Goal: Transaction & Acquisition: Book appointment/travel/reservation

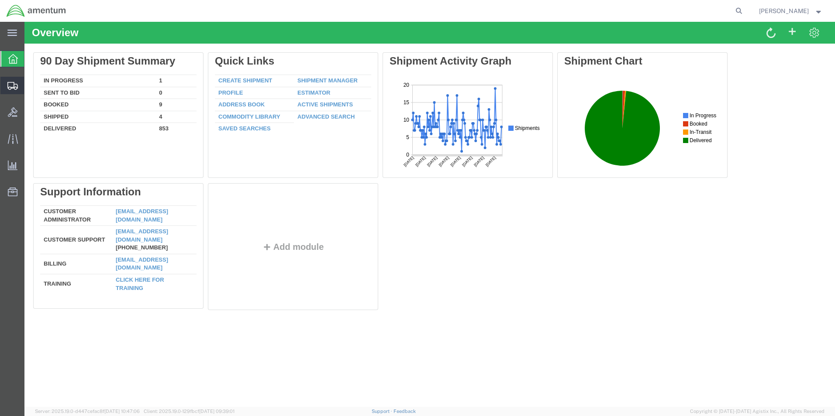
click at [0, 0] on span "Create Shipment" at bounding box center [0, 0] width 0 height 0
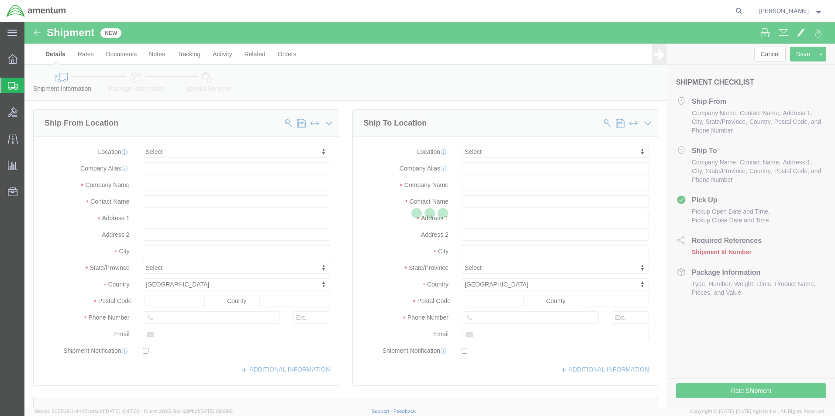
select select
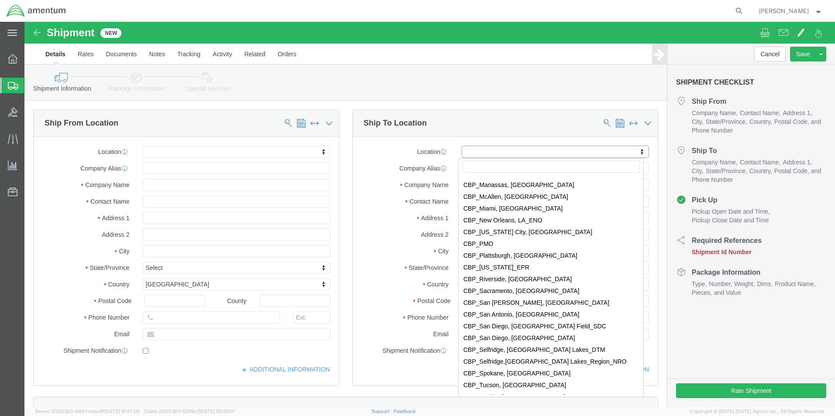
scroll to position [1877, 0]
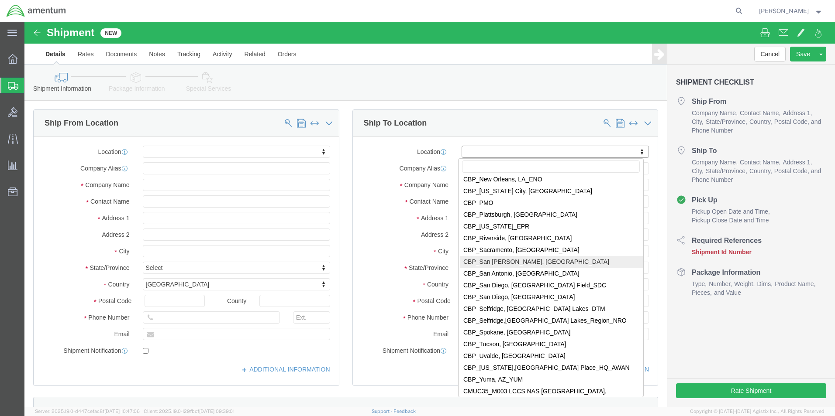
select select "49914"
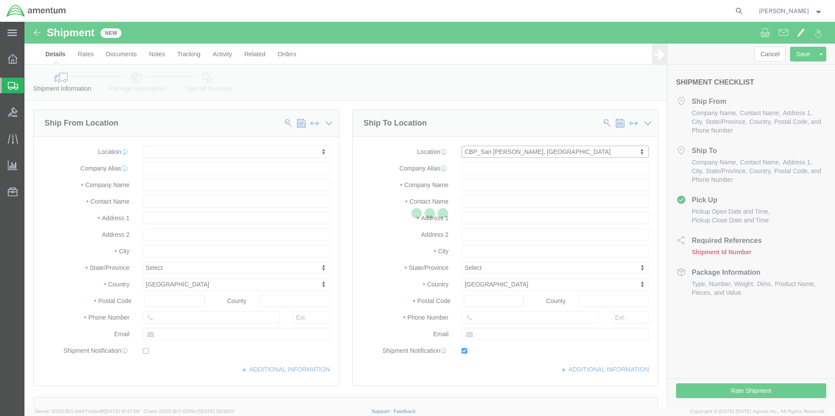
type input "[STREET_ADDRESS]"
type input "76904"
type input "[PHONE_NUMBER]"
type input "[PERSON_NAME][EMAIL_ADDRESS][PERSON_NAME][DOMAIN_NAME]"
checkbox input "true"
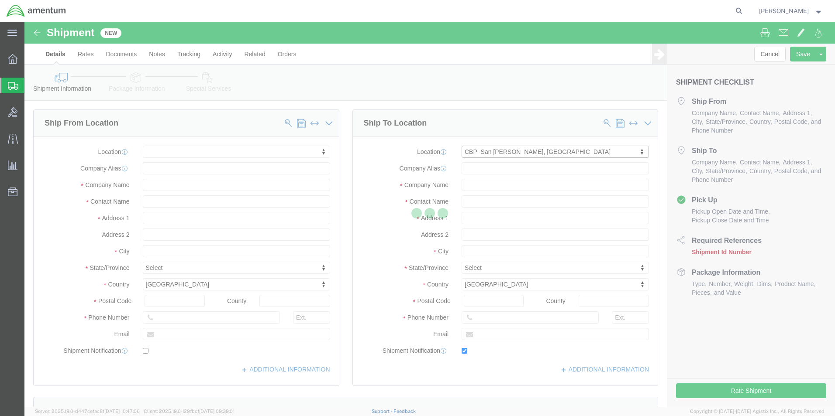
type input "Amentum Services, Inc"
type input "[PERSON_NAME]"
type input "San [PERSON_NAME]"
select select "[GEOGRAPHIC_DATA]"
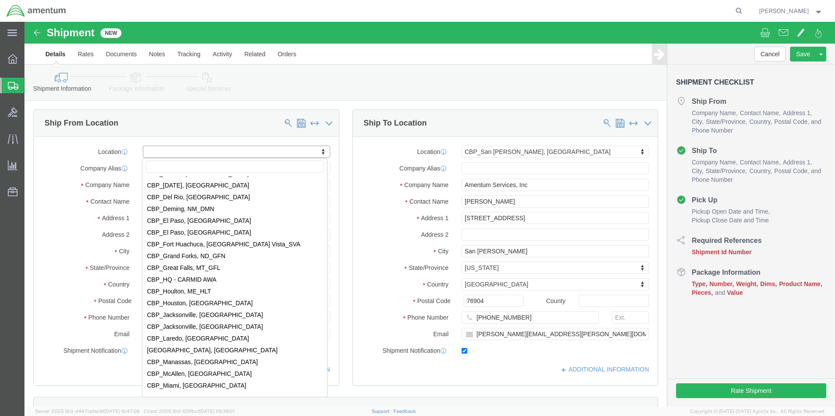
scroll to position [1921, 0]
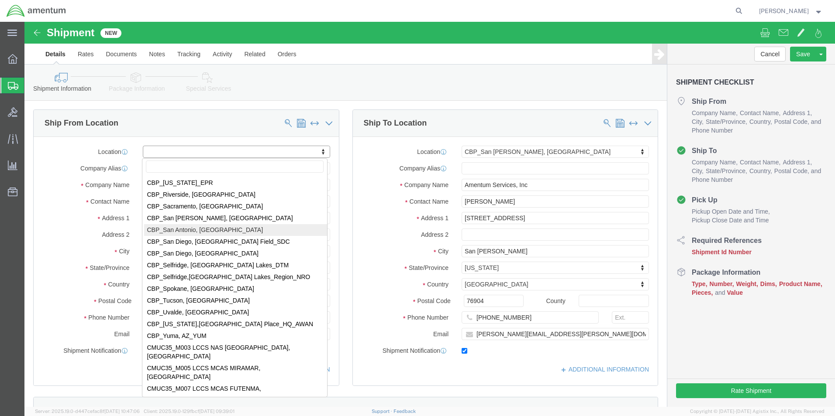
select select "49945"
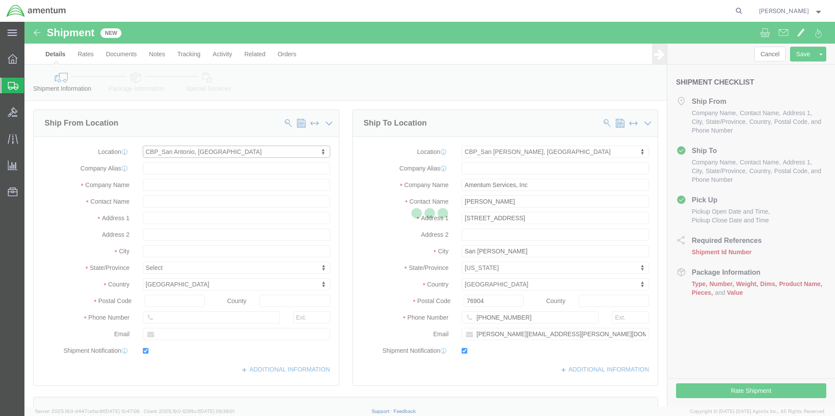
type input "[STREET_ADDRESS][PERSON_NAME]"
type input "Bldg. #2"
type input "78216"
type input "[PHONE_NUMBER]"
type input "[PERSON_NAME][EMAIL_ADDRESS][PERSON_NAME][DOMAIN_NAME]"
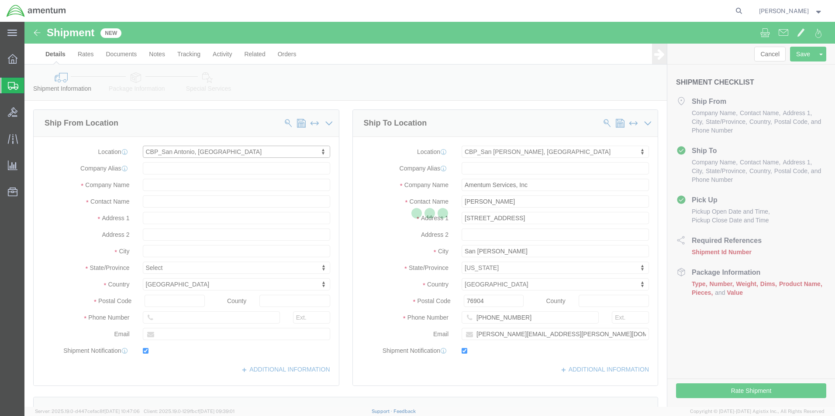
checkbox input "true"
type input "Amentum Services, Inc"
type input "[PERSON_NAME]"
type input "San Antonio"
select select "[GEOGRAPHIC_DATA]"
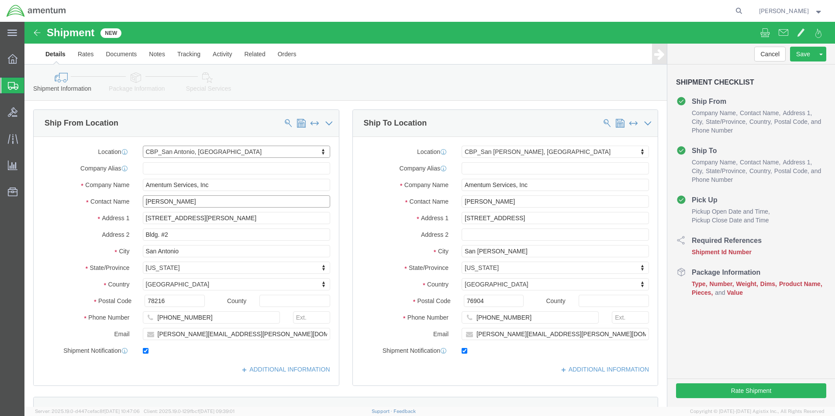
click input "[PERSON_NAME]"
drag, startPoint x: 170, startPoint y: 180, endPoint x: 3, endPoint y: 175, distance: 167.7
click div "Ship From Location Location [GEOGRAPHIC_DATA], [GEOGRAPHIC_DATA] My Profile Loc…"
type input "[PERSON_NAME]"
click input "[PERSON_NAME][EMAIL_ADDRESS][PERSON_NAME][DOMAIN_NAME]"
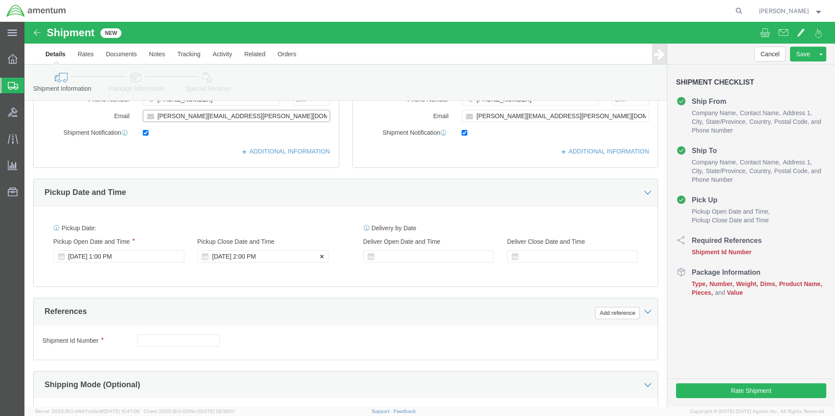
type input "[PERSON_NAME][EMAIL_ADDRESS][PERSON_NAME][DOMAIN_NAME]"
click div "[DATE] 2:00 PM"
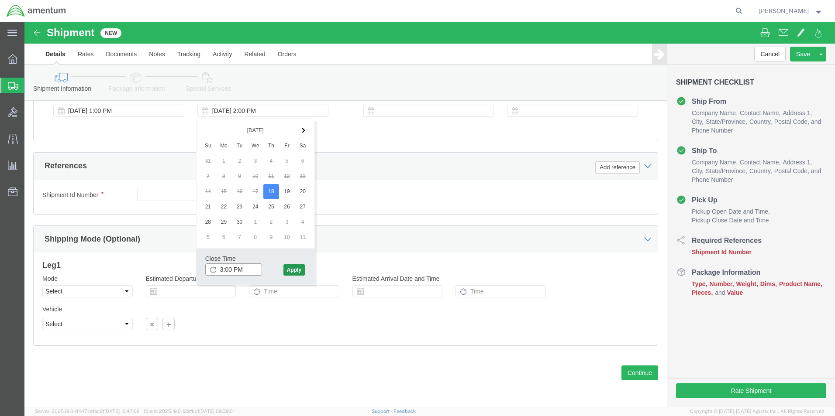
type input "3:00 PM"
click button "Apply"
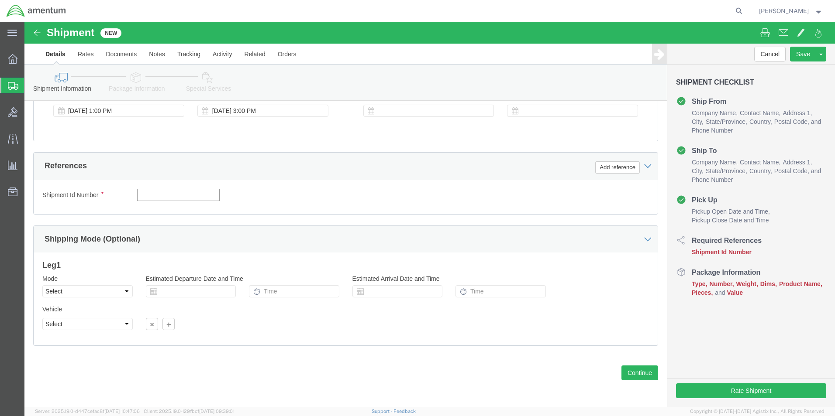
click input "text"
click button "Add reference"
click select "Select Account Type Activity ID Airline Appointment Number ASN Batch Request # …"
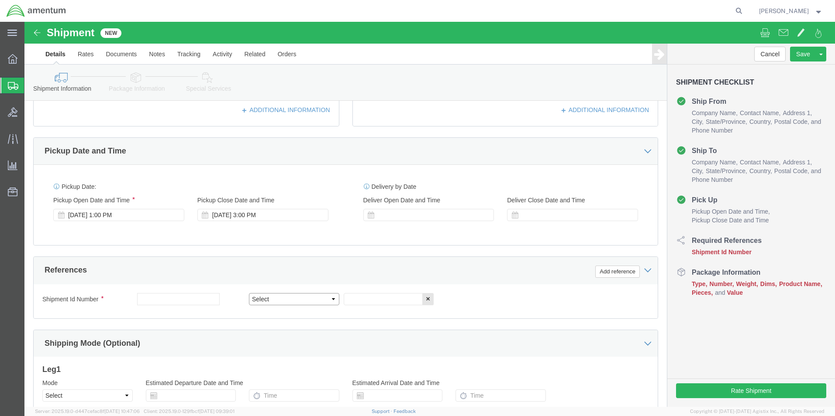
scroll to position [262, 0]
click select "Select Account Type Activity ID Airline Appointment Number ASN Batch Request # …"
select select "CUSTREF"
click select "Select Account Type Activity ID Airline Appointment Number ASN Batch Request # …"
click input "text"
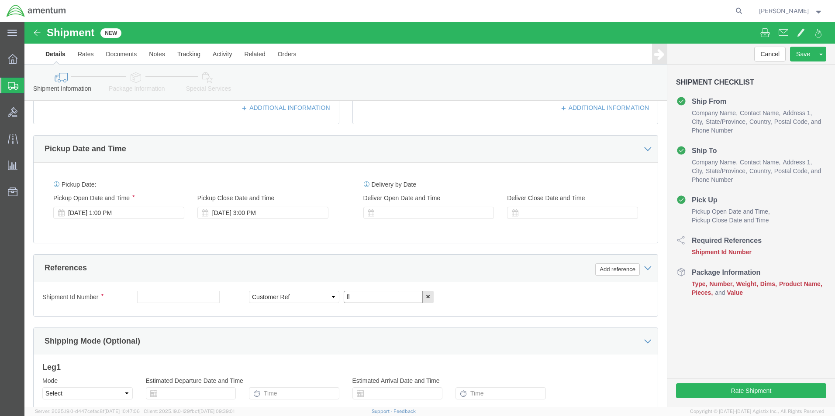
type input "f"
type input "F"
type input "TOOL LOAN RETURN"
click button "Add reference"
click select "Select Account Type Activity ID Airline Appointment Number ASN Batch Request # …"
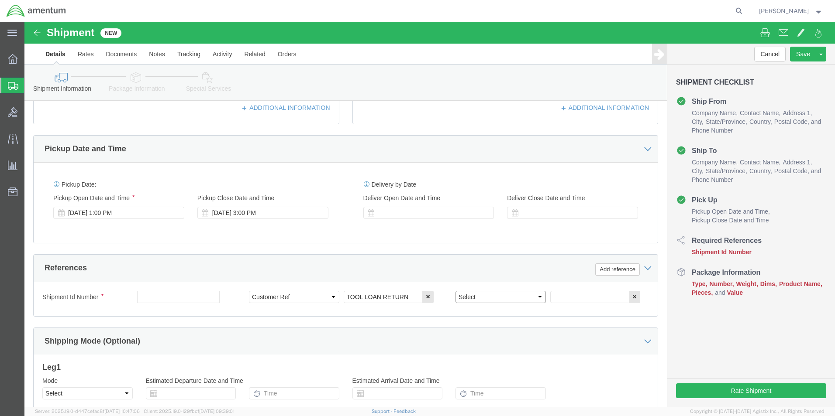
select select "DEPT"
click select "Select Account Type Activity ID Airline Appointment Number ASN Batch Request # …"
click input "text"
type input "CBP"
click button "Add reference"
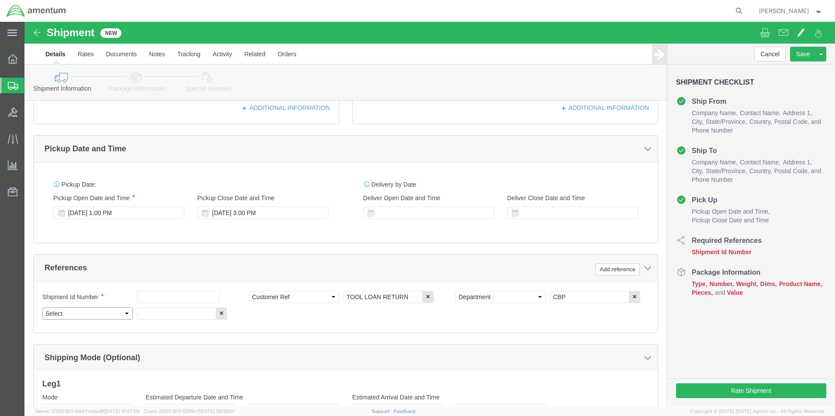
click select "Select Account Type Activity ID Airline Appointment Number ASN Batch Request # …"
select select "PROJNUM"
click select "Select Account Type Activity ID Airline Appointment Number ASN Batch Request # …"
click input "text"
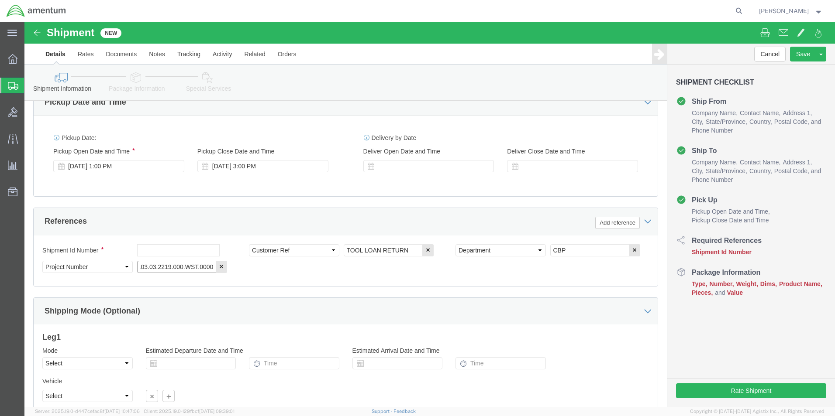
scroll to position [381, 0]
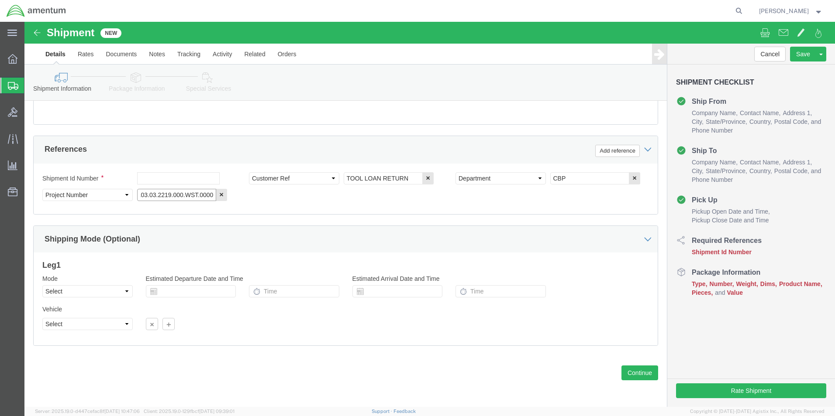
type input "6118.03.03.2219.000.WST.0000"
click select "Select Air Less than Truckload Multi-Leg Ocean Freight Rail Small Parcel Truckl…"
select select "SMAL"
click select "Select Air Less than Truckload Multi-Leg Ocean Freight Rail Small Parcel Truckl…"
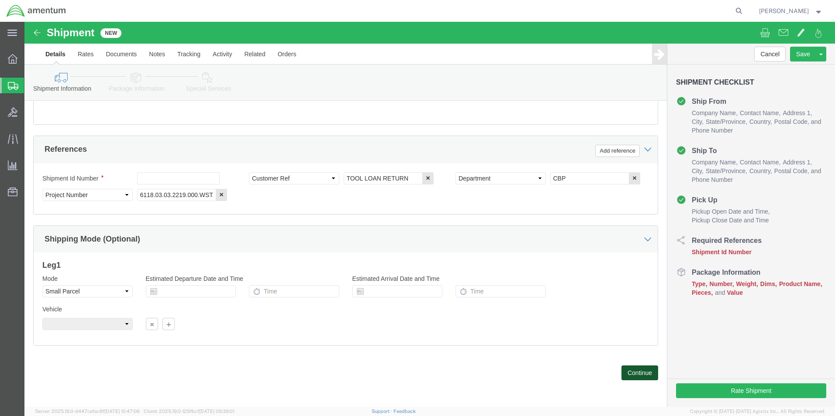
click button "Continue"
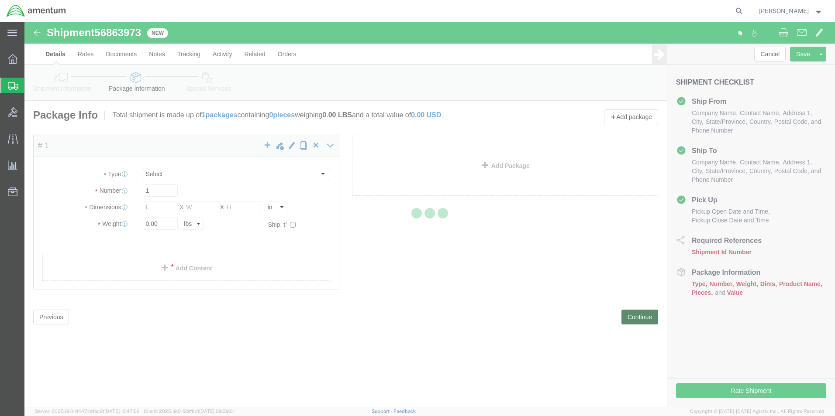
select select "YRPK"
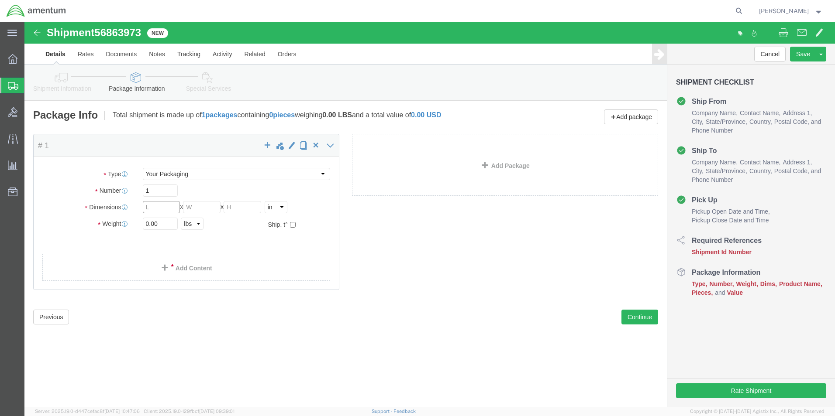
click input "text"
type input "16"
type input "12"
type input "6"
click input "0.00"
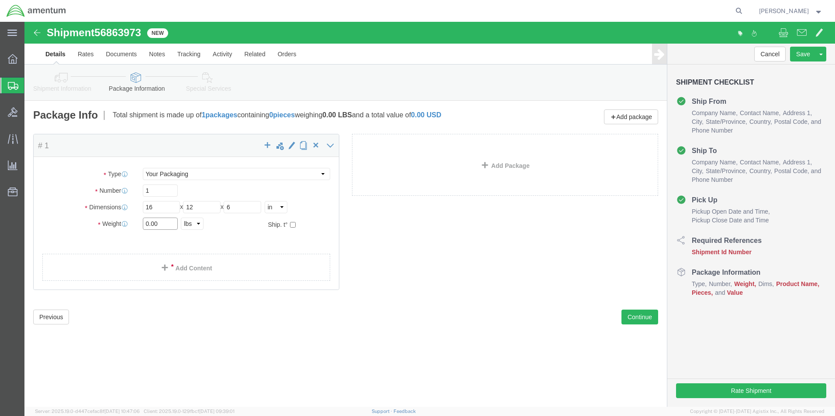
drag, startPoint x: 138, startPoint y: 198, endPoint x: 102, endPoint y: 194, distance: 36.9
click div "Weight 0.00 Select kgs lbs Ship. t°"
type input "3.5"
click link "Add Content"
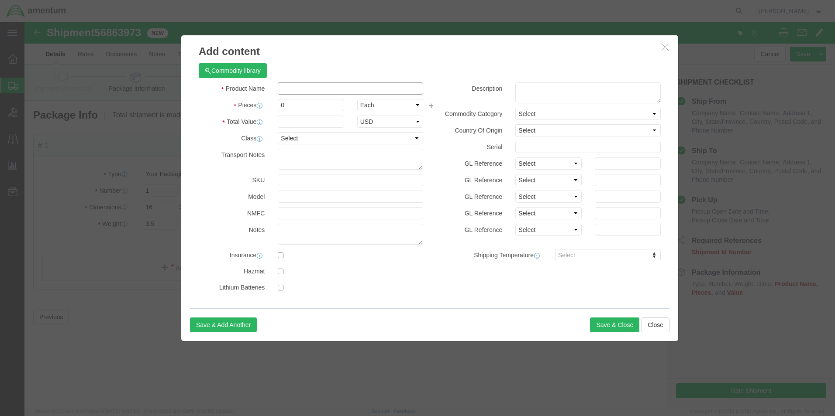
click input "text"
type input "FLUKE METER"
click input "0"
drag, startPoint x: 270, startPoint y: 80, endPoint x: 221, endPoint y: 75, distance: 49.6
click div "Product Name FLUKE METER Pieces 0 Select Bag Barrels 100Board Feet Bottle Box B…"
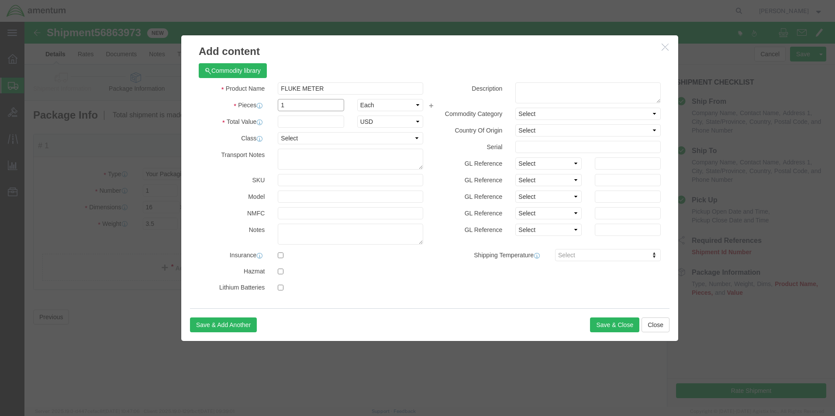
type input "1"
type input "500"
click button "Save & Close"
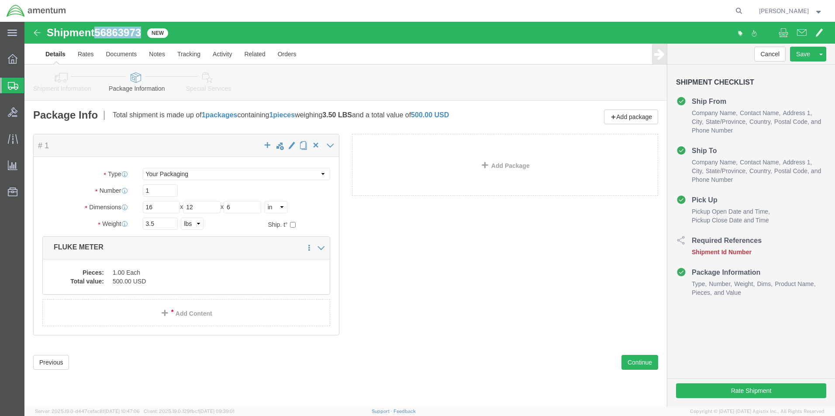
drag, startPoint x: 118, startPoint y: 13, endPoint x: 74, endPoint y: 13, distance: 44.1
click span "56863973"
copy span "56863973"
click button "Previous"
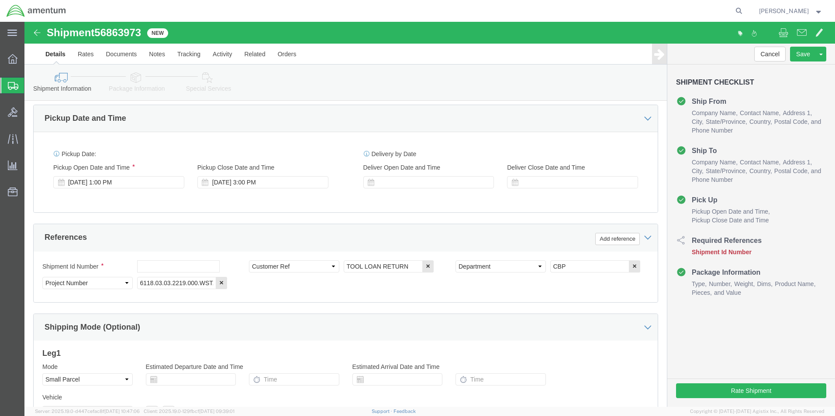
scroll to position [306, 0]
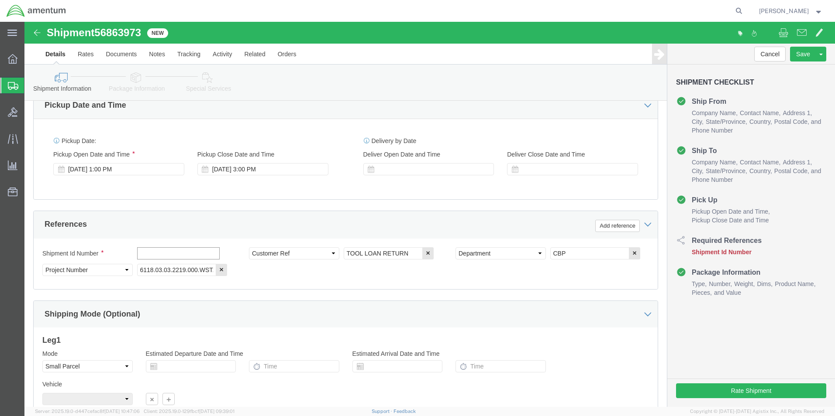
click input "text"
paste input "56863973"
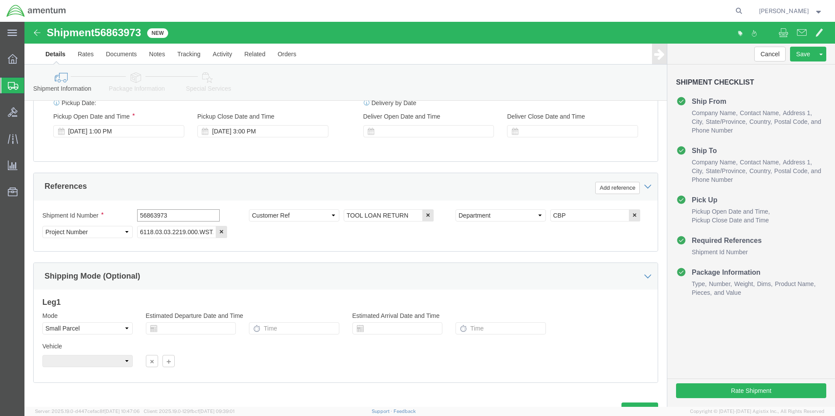
scroll to position [381, 0]
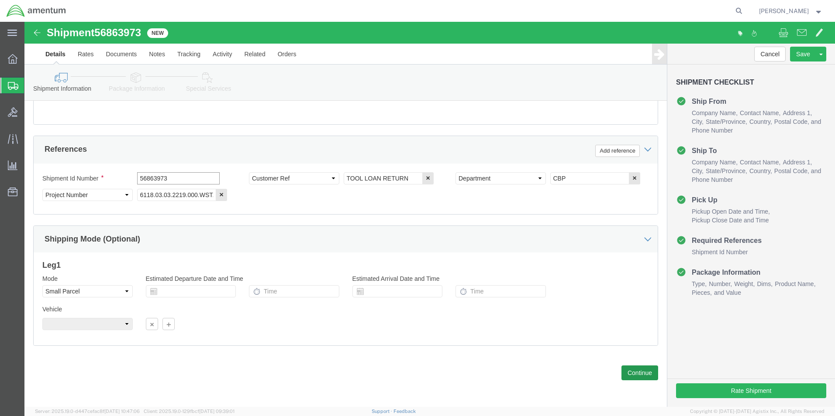
type input "56863973"
click button "Continue"
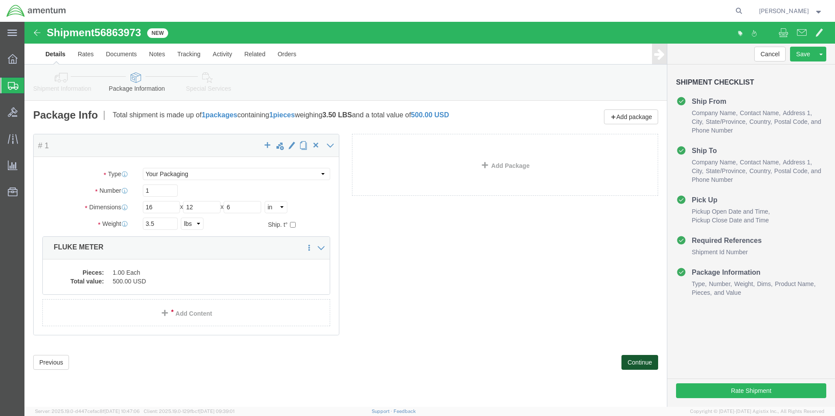
scroll to position [0, 0]
click button "Continue"
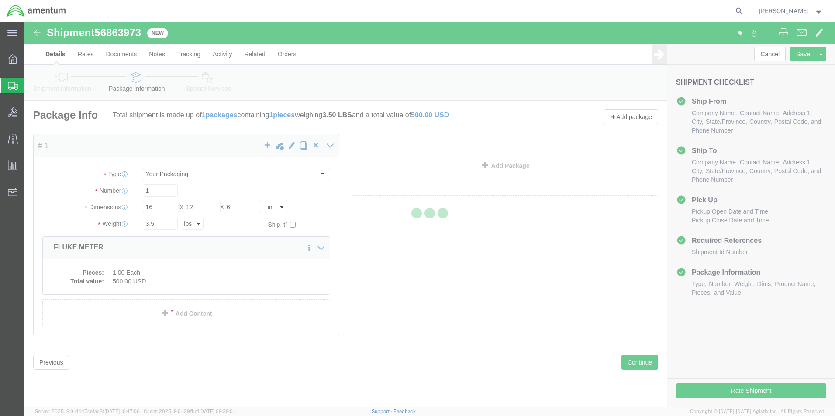
select select
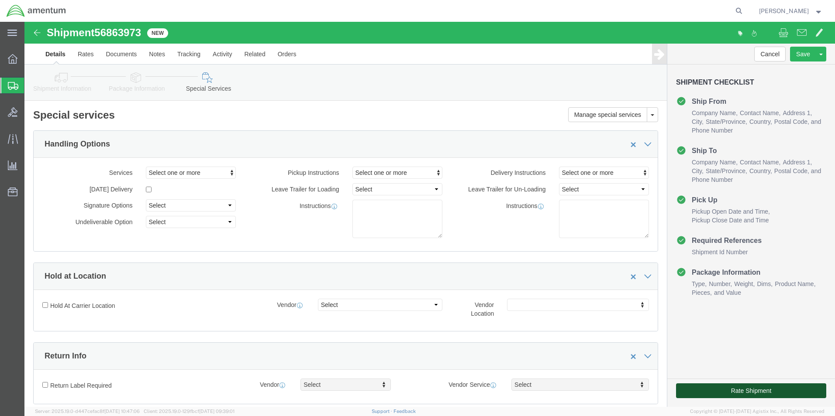
click button "Rate Shipment"
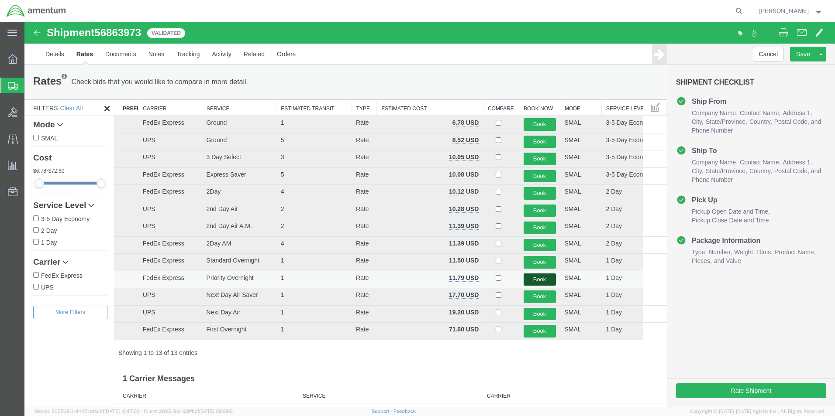
click at [528, 282] on button "Book" at bounding box center [539, 280] width 32 height 13
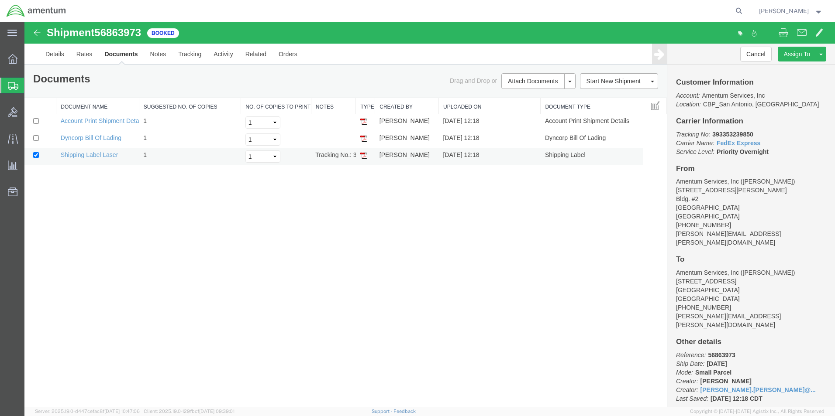
click at [364, 157] on img at bounding box center [363, 155] width 7 height 7
click at [57, 58] on link "Details" at bounding box center [54, 54] width 31 height 21
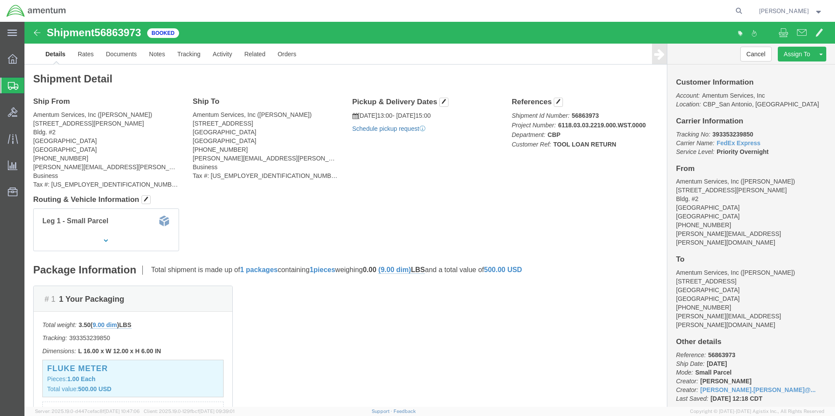
click link "Schedule pickup request"
click at [0, 0] on span "Create Shipment" at bounding box center [0, 0] width 0 height 0
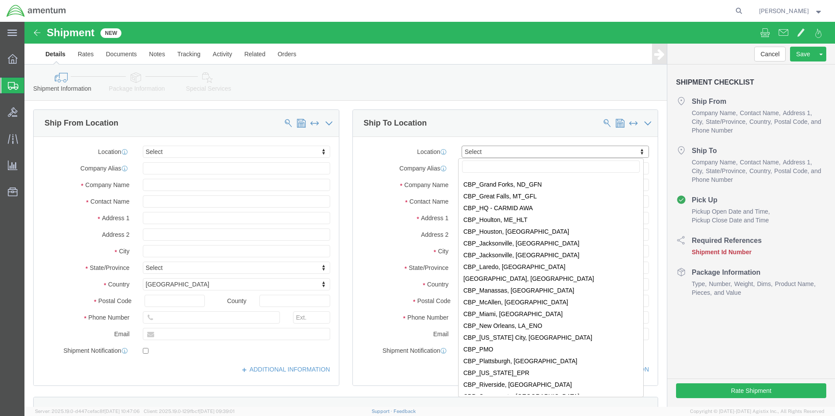
scroll to position [1786, 0]
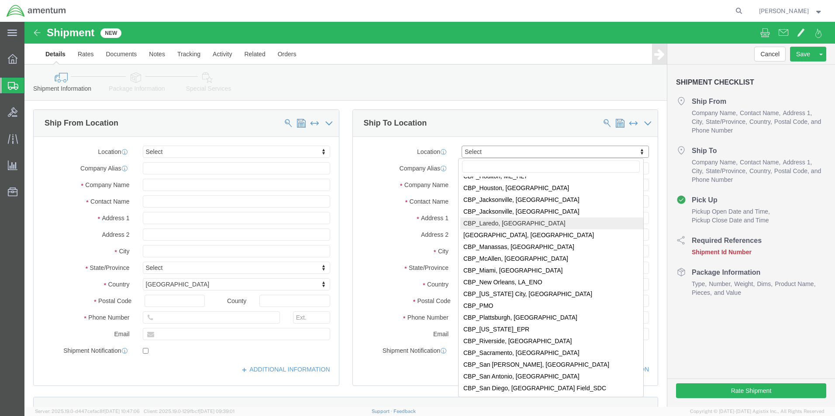
select select "49940"
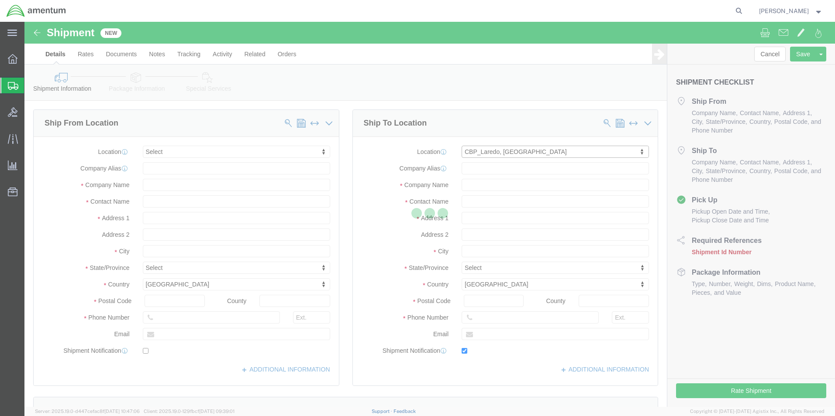
type input "[STREET_ADDRESS][PERSON_NAME]"
type input "Hangar 3"
type input "78041"
type input "[PHONE_NUMBER]"
type input "[EMAIL_ADDRESS][PERSON_NAME][DOMAIN_NAME]"
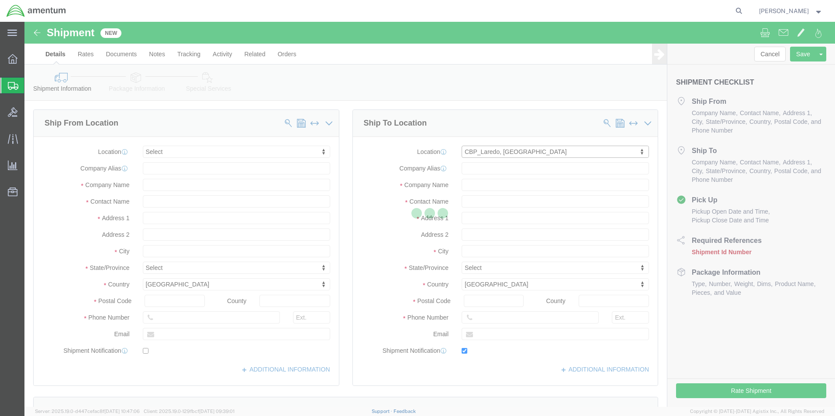
checkbox input "true"
type input "Amentum Services, Inc"
type input "[PERSON_NAME][GEOGRAPHIC_DATA]"
type input "Laredo"
select select "[GEOGRAPHIC_DATA]"
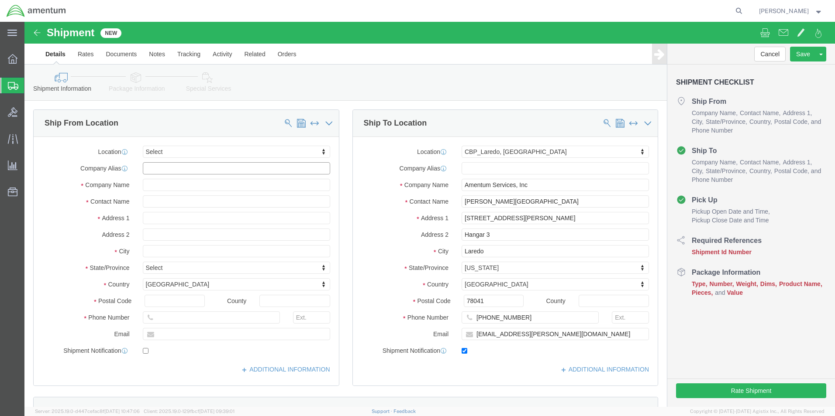
click input "text"
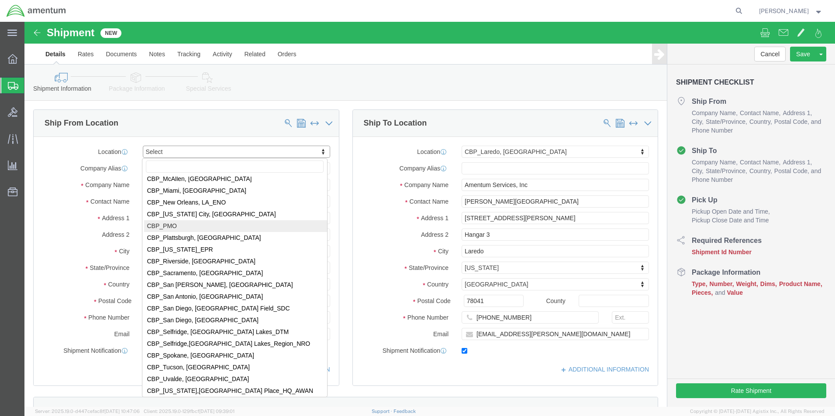
scroll to position [1877, 0]
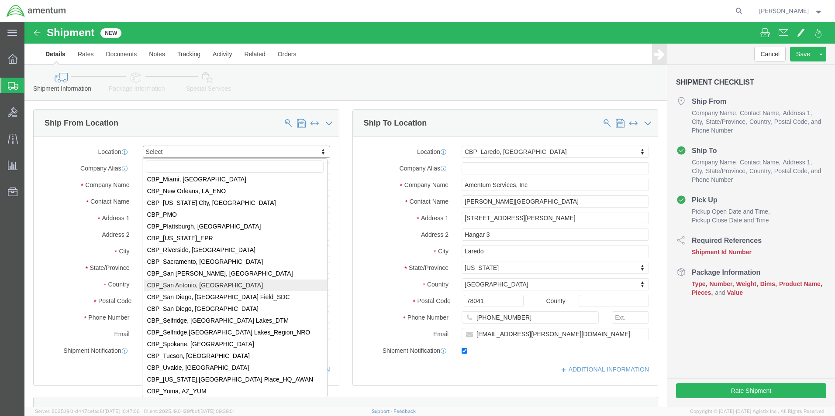
select select "49945"
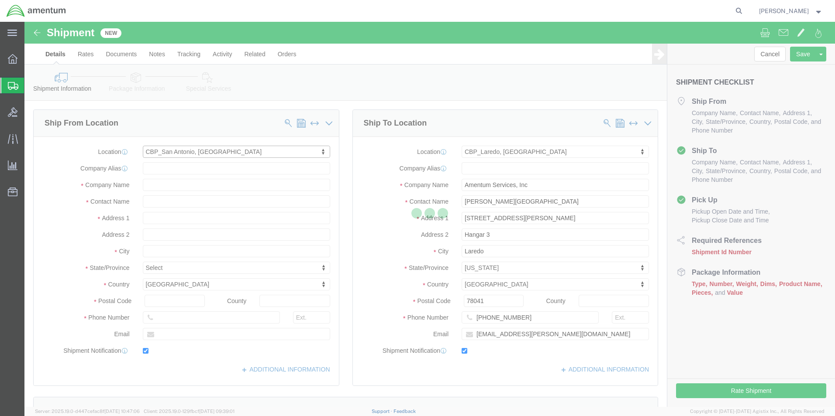
type input "[STREET_ADDRESS][PERSON_NAME]"
type input "Bldg. #2"
type input "78216"
type input "[PHONE_NUMBER]"
type input "[PERSON_NAME][EMAIL_ADDRESS][PERSON_NAME][DOMAIN_NAME]"
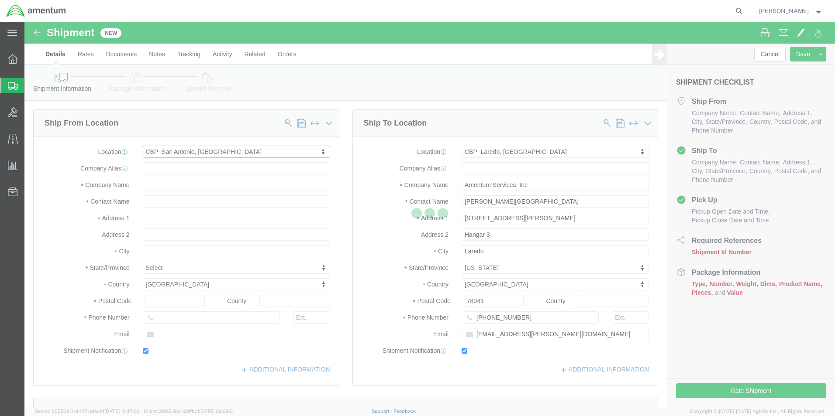
checkbox input "true"
type input "Amentum Services, Inc"
type input "[PERSON_NAME]"
type input "San Antonio"
select select "[GEOGRAPHIC_DATA]"
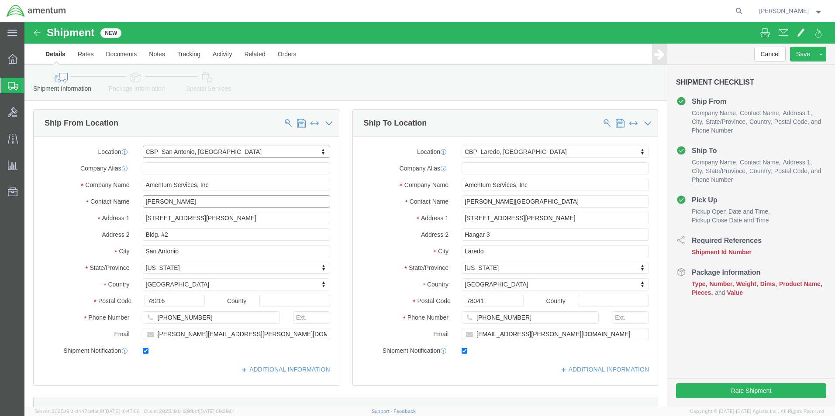
click input "[PERSON_NAME]"
click div "Ship From Location Location [GEOGRAPHIC_DATA], [GEOGRAPHIC_DATA] Select My Prof…"
type input "[PERSON_NAME]"
click input "[PERSON_NAME][EMAIL_ADDRESS][PERSON_NAME][DOMAIN_NAME]"
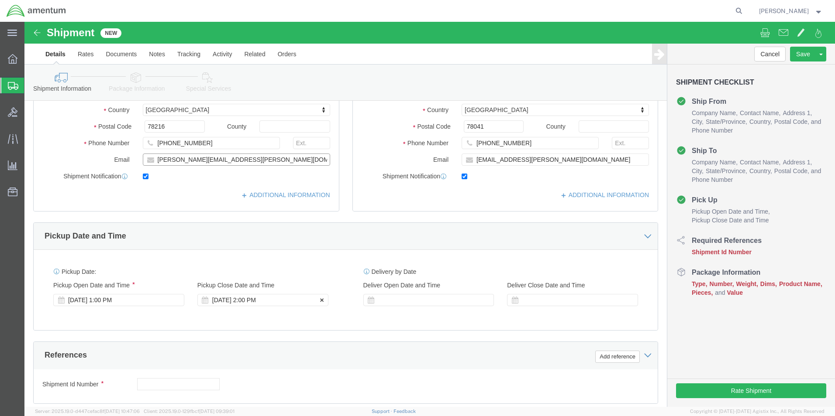
type input "[PERSON_NAME][EMAIL_ADDRESS][PERSON_NAME][DOMAIN_NAME]"
click div "[DATE] 2:00 PM"
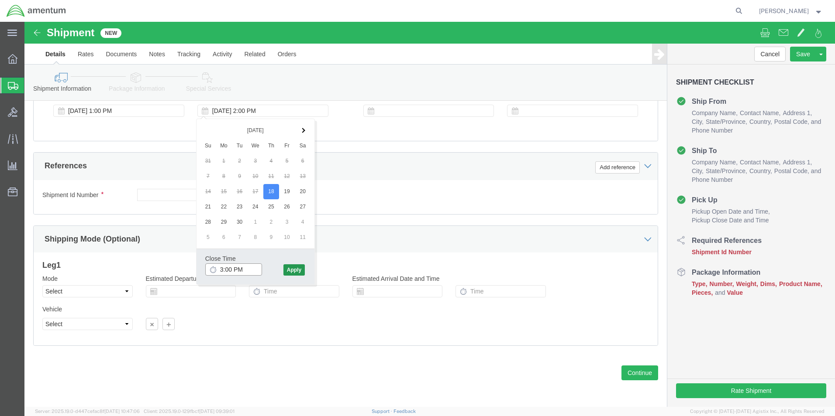
type input "3:00 PM"
click button "Apply"
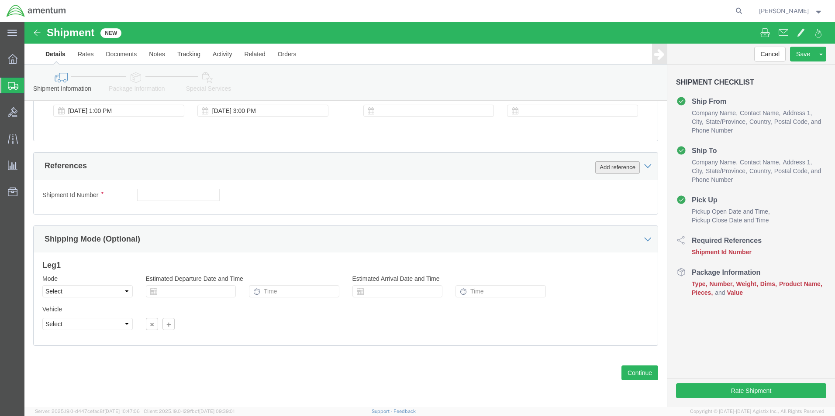
click button "Add reference"
click select "Select Account Type Activity ID Airline Appointment Number ASN Batch Request # …"
select select "CUSTREF"
click select "Select Account Type Activity ID Airline Appointment Number ASN Batch Request # …"
click input "text"
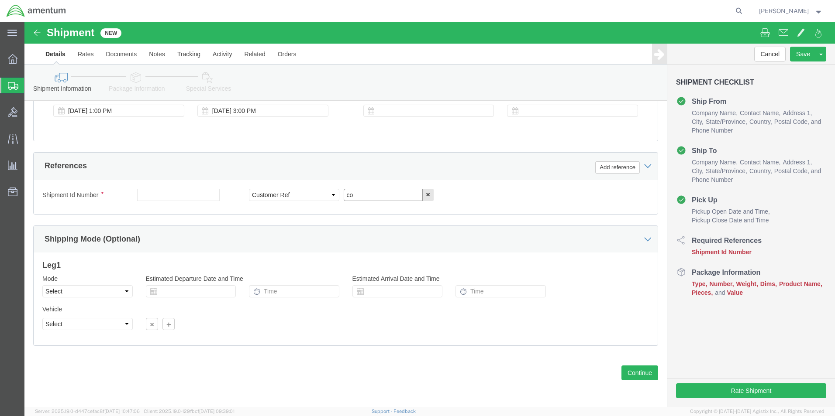
type input "c"
type input "CONTROL BOX"
click button "Add reference"
click select "Select Account Type Activity ID Airline Appointment Number ASN Batch Request # …"
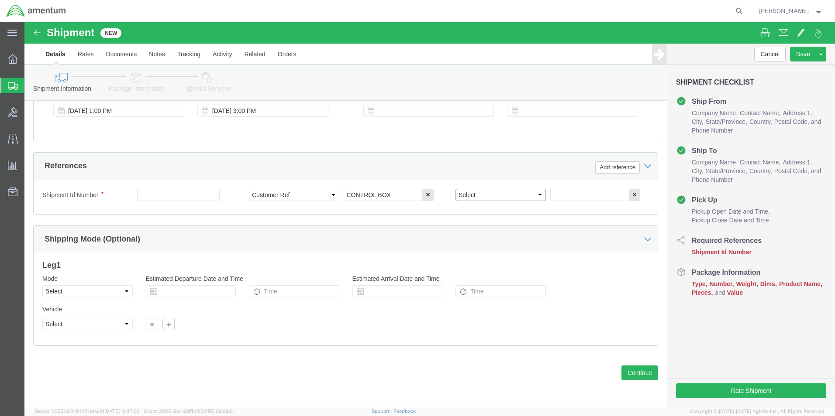
select select "DEPT"
click select "Select Account Type Activity ID Airline Appointment Number ASN Batch Request # …"
click input "text"
type input "CBP"
click button "Add reference"
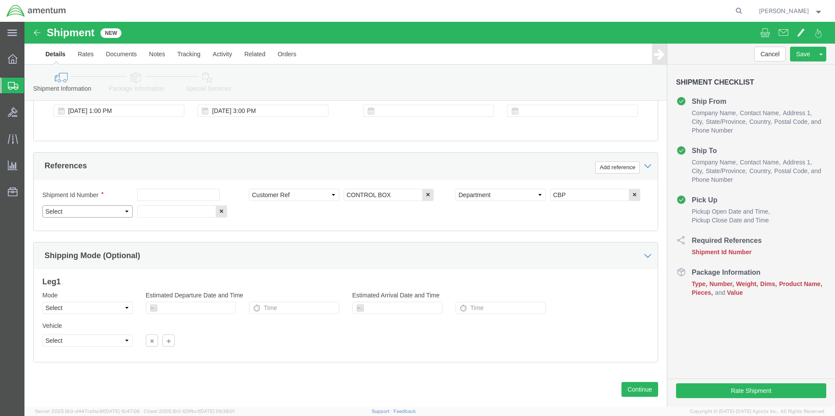
click select "Select Account Type Activity ID Airline Appointment Number ASN Batch Request # …"
select select "PROJNUM"
click select "Select Account Type Activity ID Airline Appointment Number ASN Batch Request # …"
click input "text"
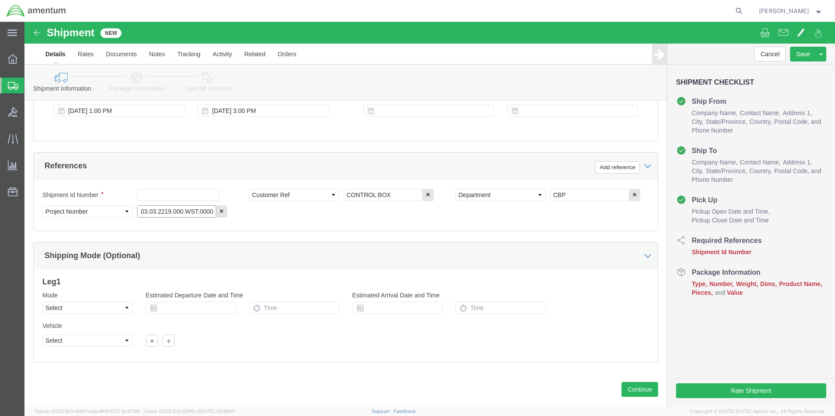
type input "6118.03.03.2219.000.WST.0000"
click select "Select Air Less than Truckload Multi-Leg Ocean Freight Rail Small Parcel Truckl…"
select select "SMAL"
click select "Select Air Less than Truckload Multi-Leg Ocean Freight Rail Small Parcel Truckl…"
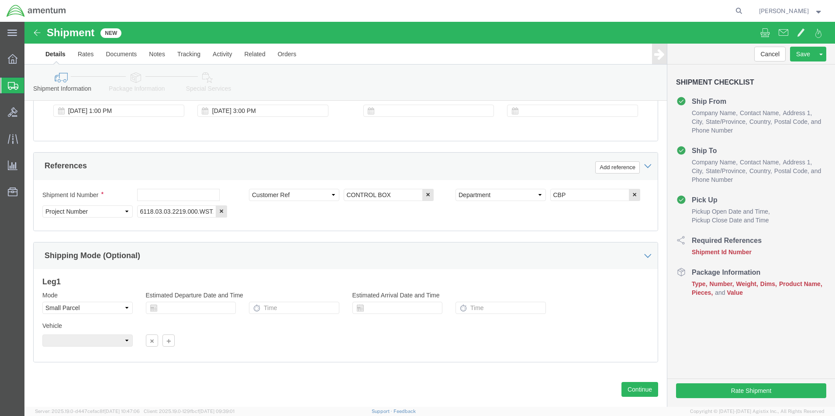
click div
click button "Continue"
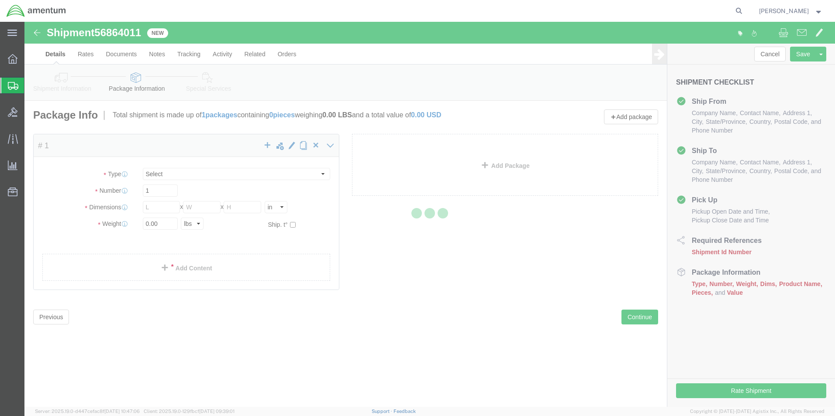
select select "YRPK"
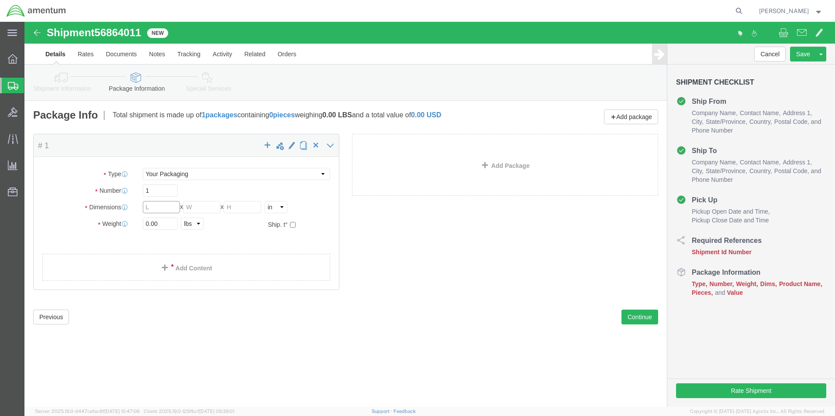
click input "text"
type input "14"
type input "7"
type input "8"
click input "0.00"
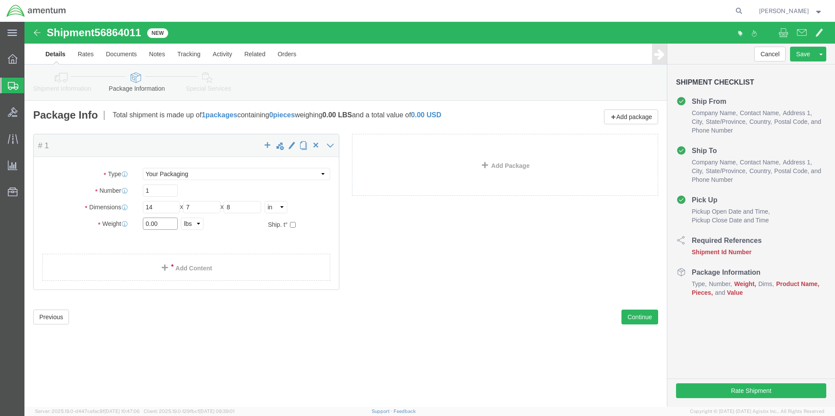
drag, startPoint x: 126, startPoint y: 203, endPoint x: 25, endPoint y: 182, distance: 102.9
click div "Package Type Select Bale(s) Basket(s) Bolt(s) Bottle(s) Buckets Bulk Bundle(s) …"
type input "5.2"
click div "Package Content # 1 x Package Type Select Bale(s) Basket(s) Bolt(s) Bottle(s) B…"
click link "Add Content"
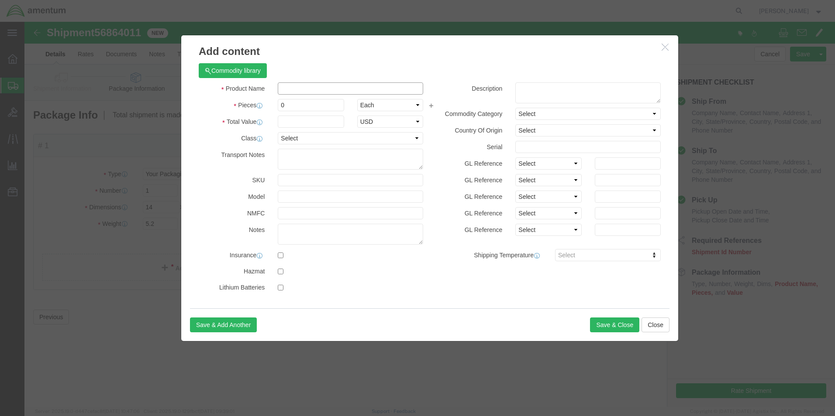
click input "text"
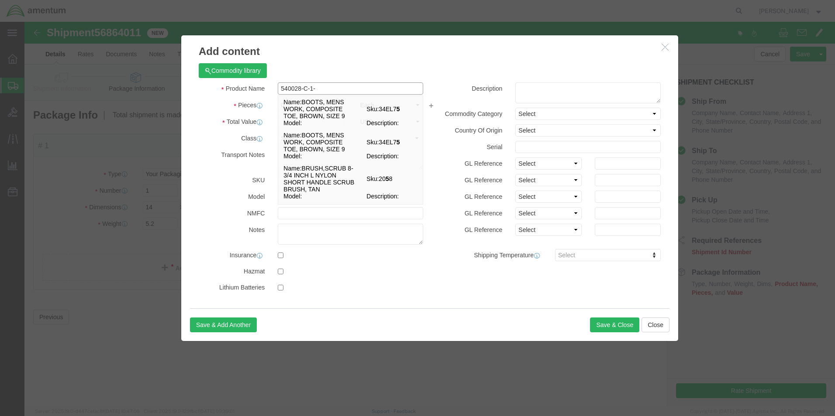
type input "540028-C-1-A"
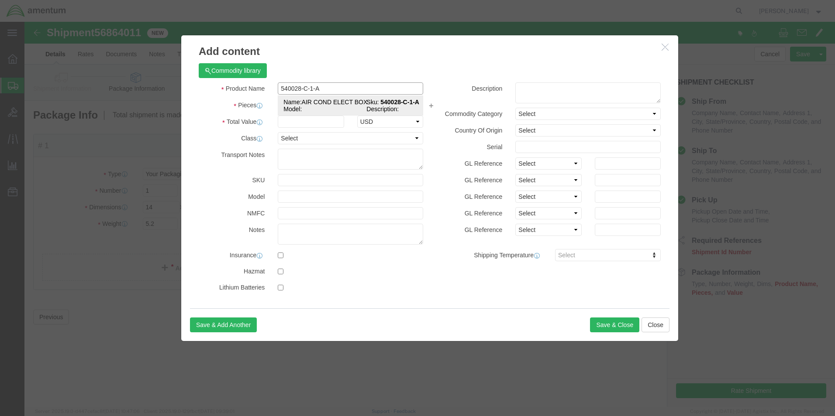
click td "Name: AIR COND ELECT BOX"
select select "USD"
type input "AIR COND ELECT BOX"
type input "540028-C-1-A"
type input "AIR COND ELECT BOX"
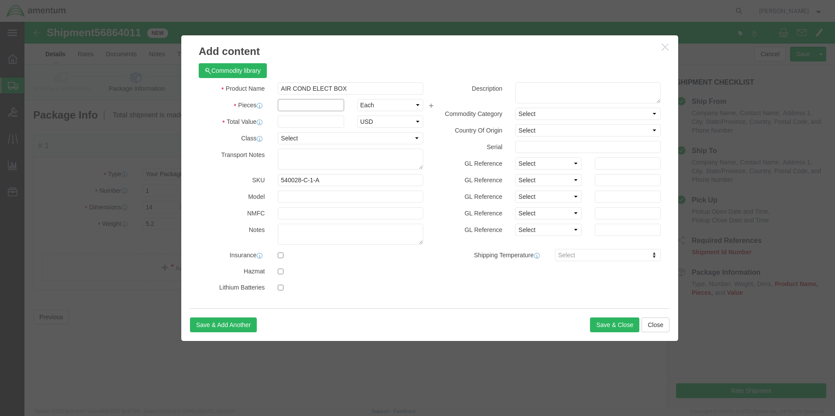
click input "text"
type input "1"
click input "text"
type input "2000"
click textarea
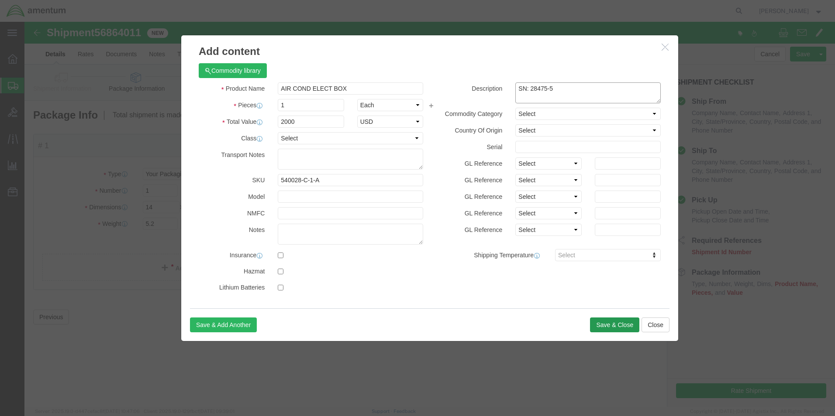
type textarea "SN: 28475-5"
click button "Save & Close"
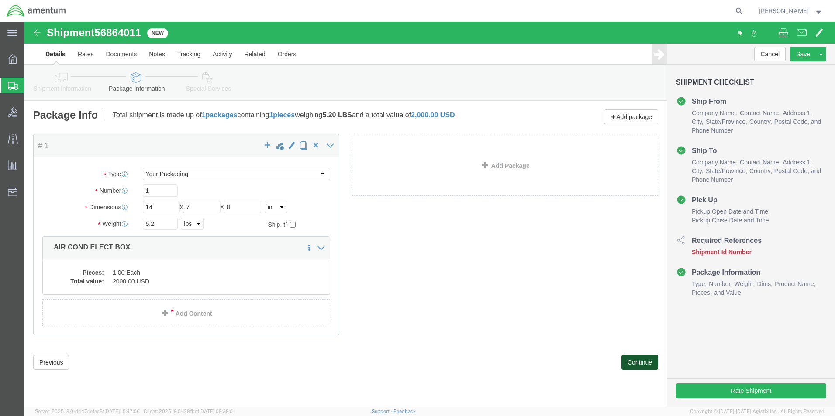
click button "Continue"
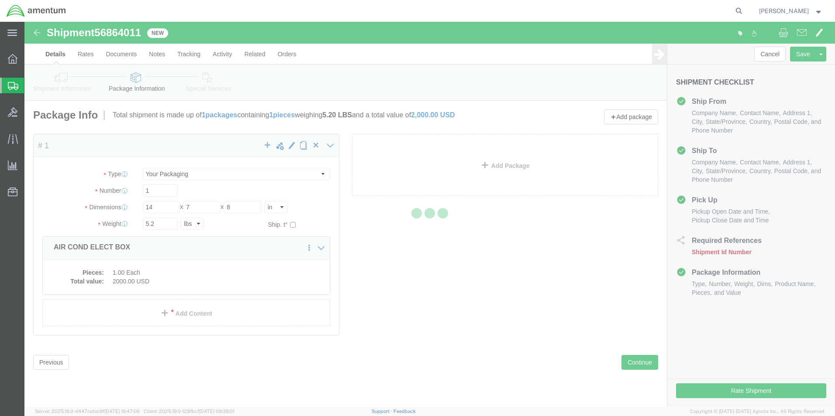
select select
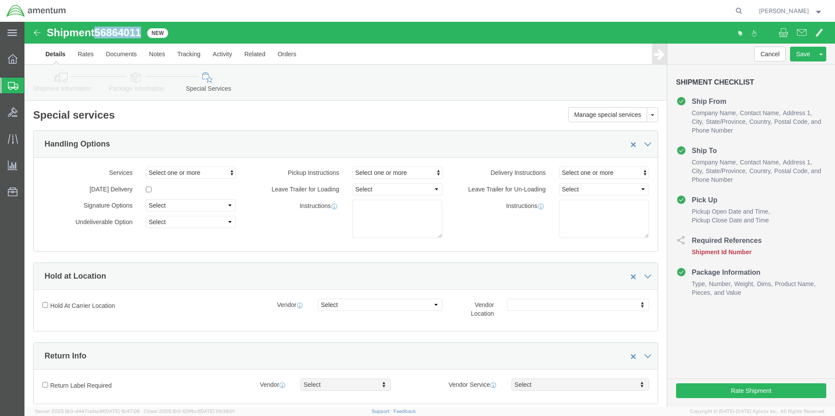
drag, startPoint x: 118, startPoint y: 9, endPoint x: 74, endPoint y: 10, distance: 44.1
click span "56864011"
copy span "56864011"
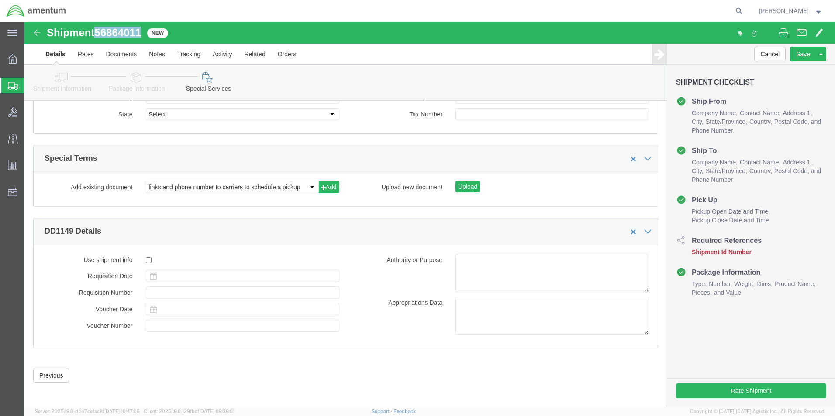
scroll to position [1015, 0]
click button "Previous"
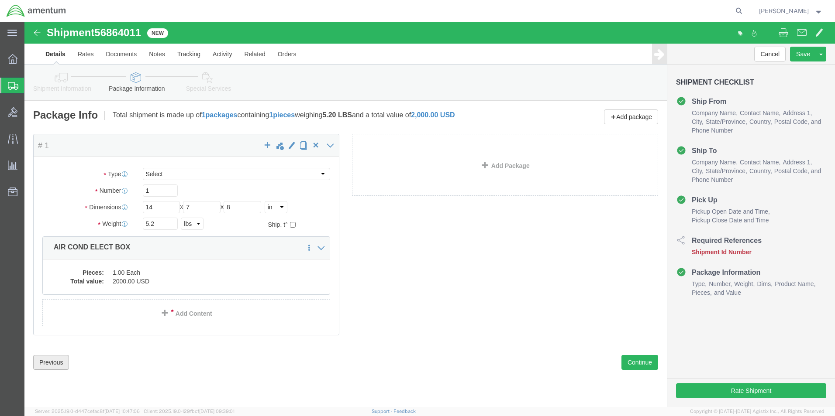
click div "Previous Continue"
click button "Previous"
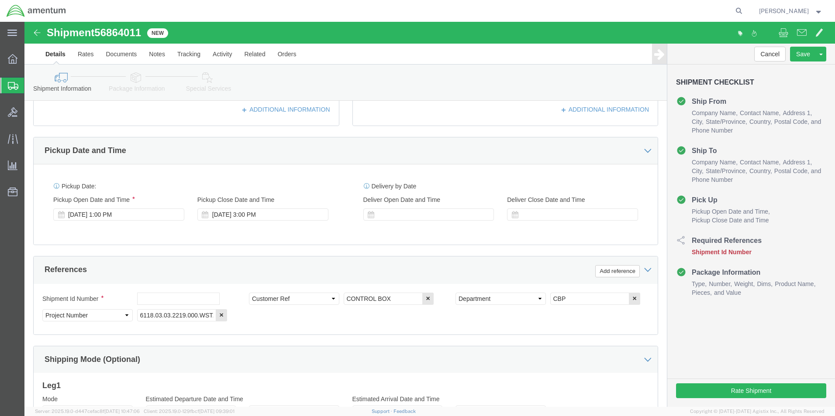
scroll to position [262, 0]
click input "text"
paste input "56864011"
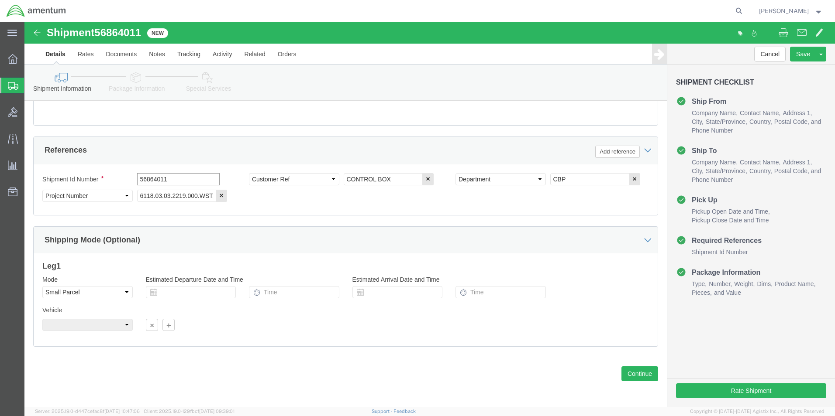
scroll to position [381, 0]
type input "56864011"
click button "Continue"
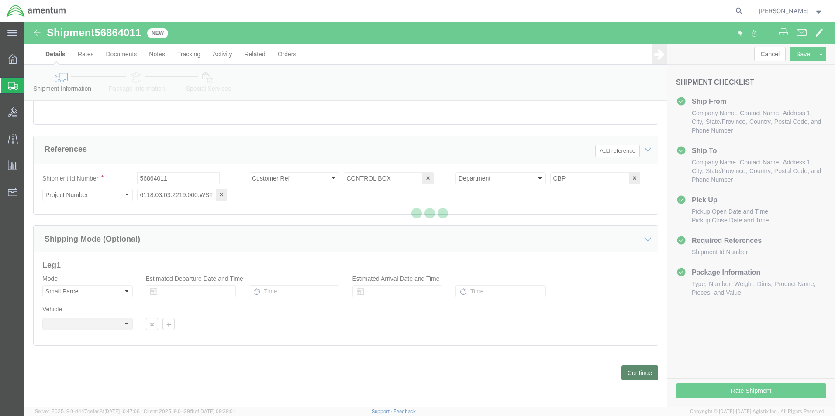
scroll to position [0, 0]
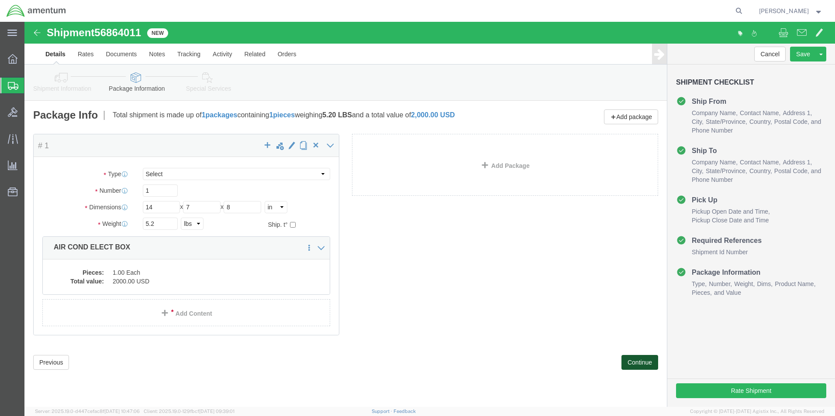
click button "Continue"
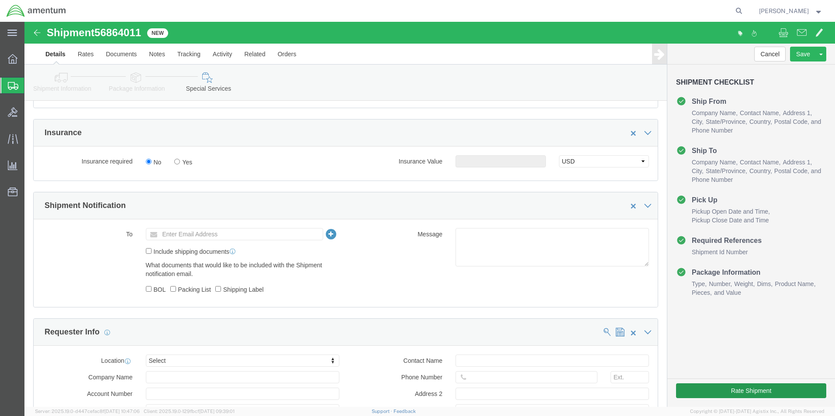
scroll to position [524, 0]
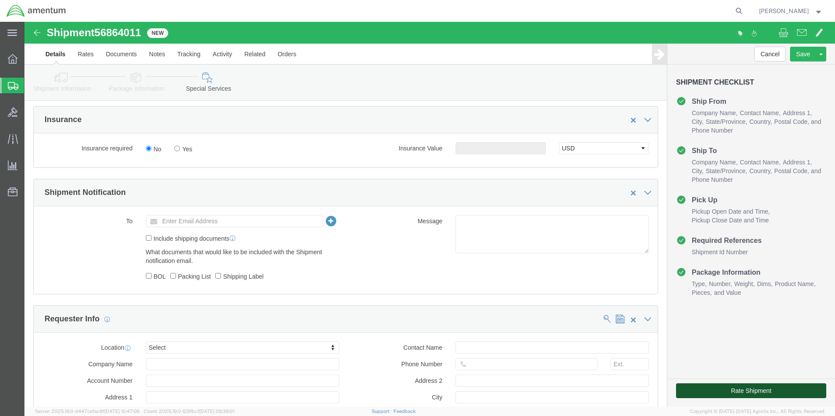
click button "Rate Shipment"
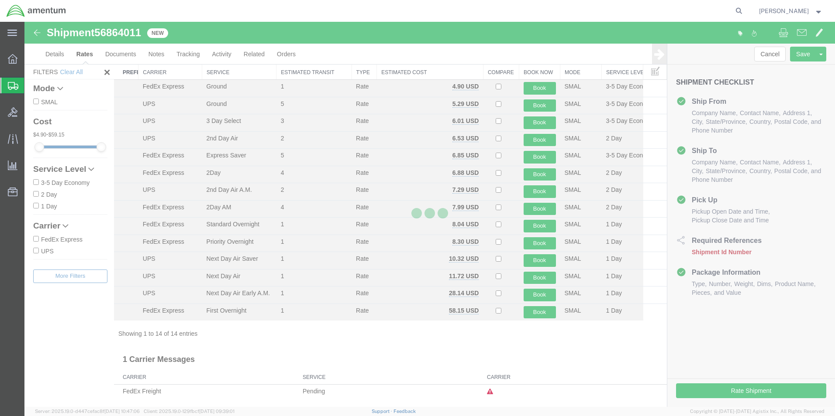
scroll to position [19, 0]
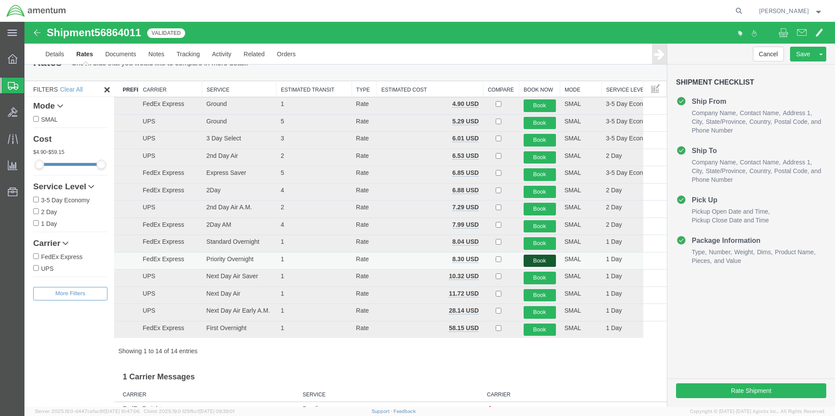
click at [528, 261] on button "Book" at bounding box center [539, 261] width 32 height 13
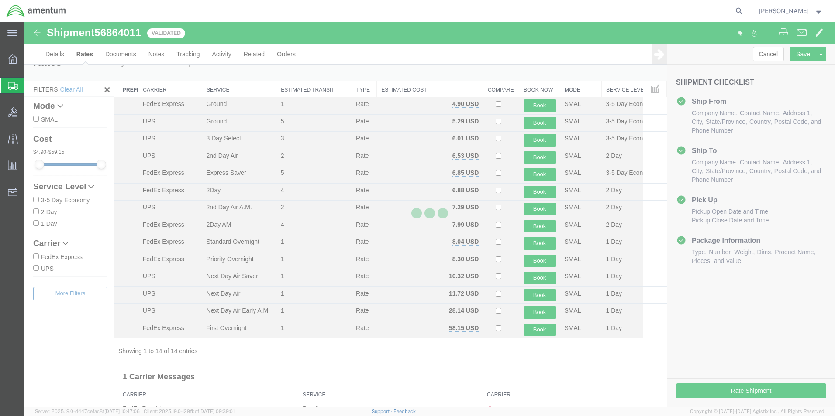
scroll to position [0, 0]
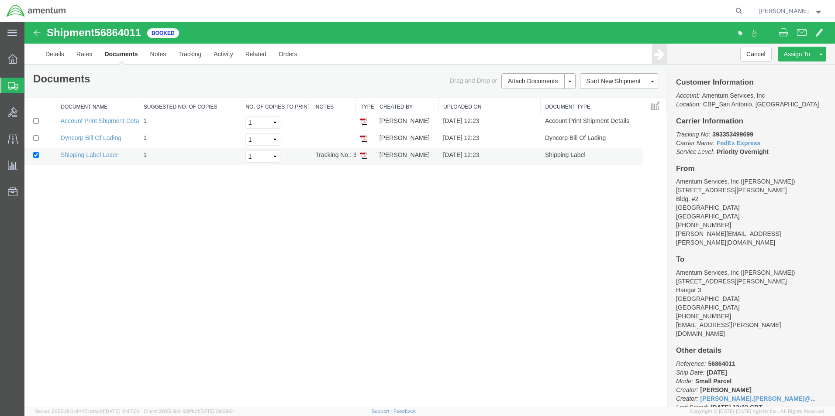
click at [364, 156] on img at bounding box center [363, 155] width 7 height 7
click at [51, 58] on link "Details" at bounding box center [54, 54] width 31 height 21
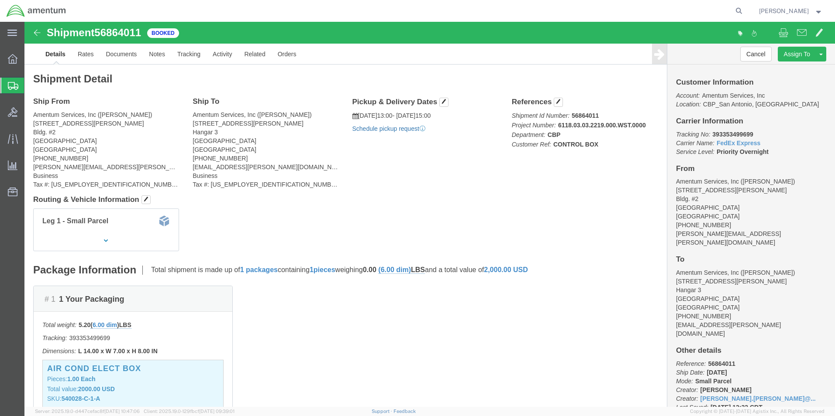
click link "Schedule pickup request"
